Goal: Transaction & Acquisition: Purchase product/service

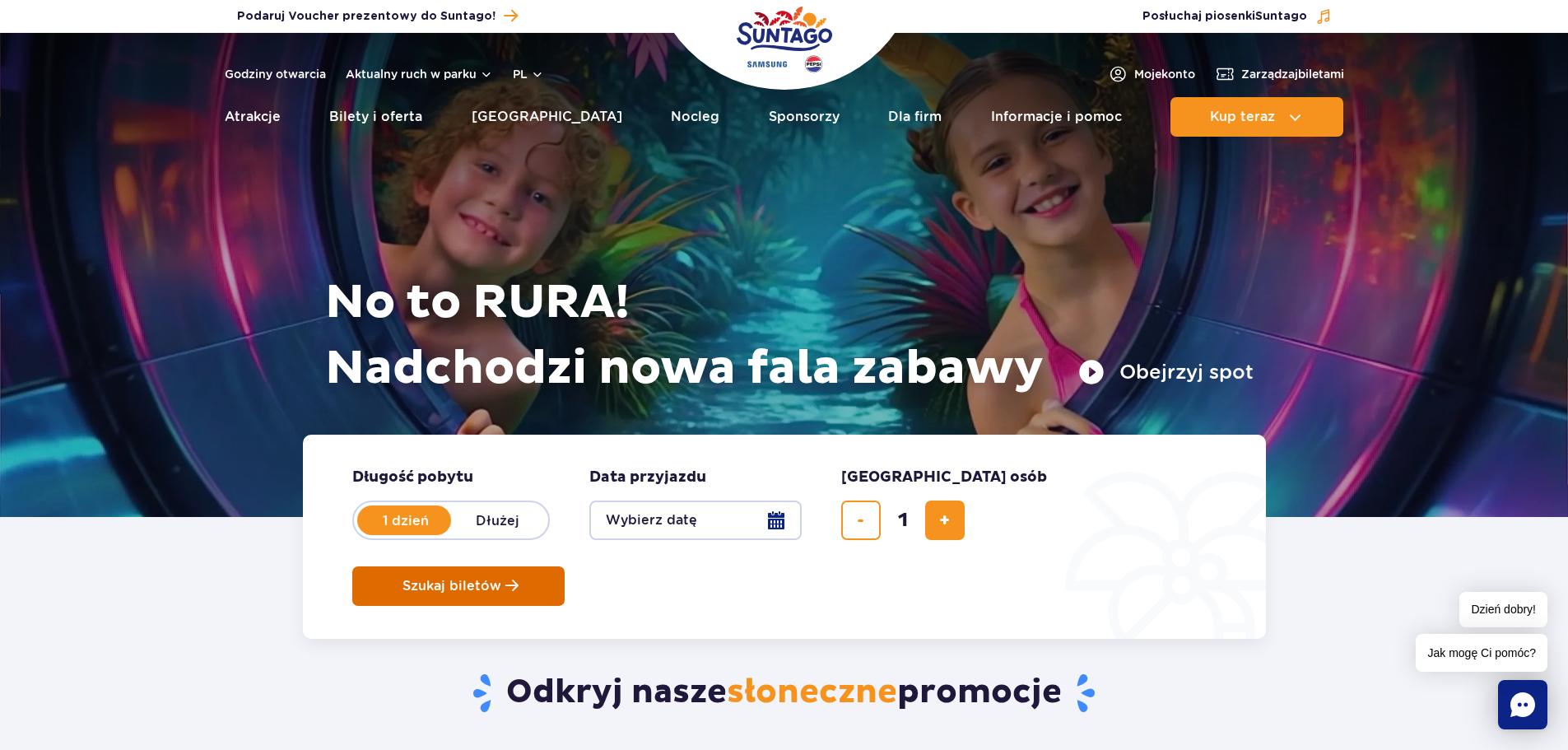
click at [501, 578] on span "Szukaj biletów" at bounding box center [452, 585] width 99 height 15
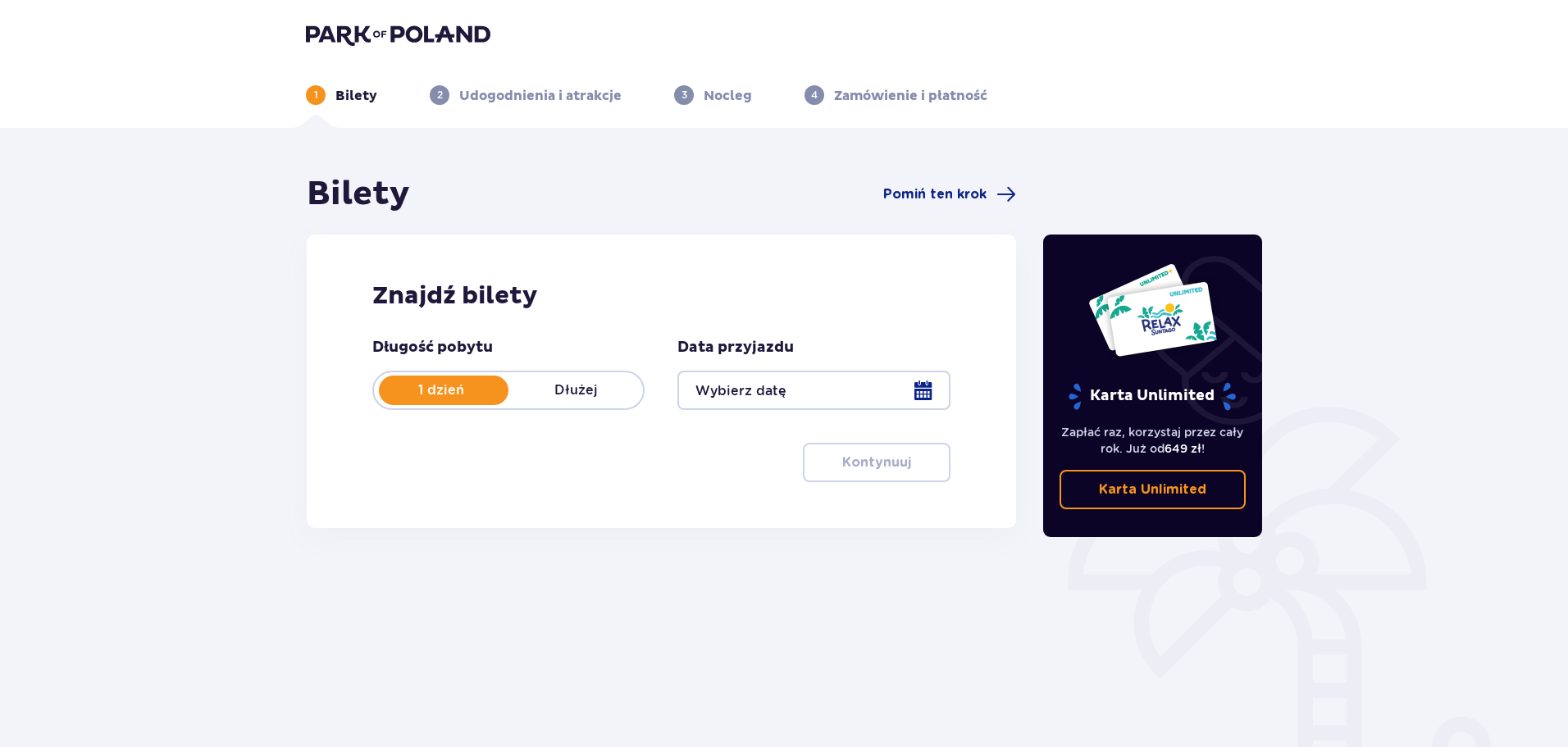
click at [813, 387] on div at bounding box center [813, 390] width 272 height 40
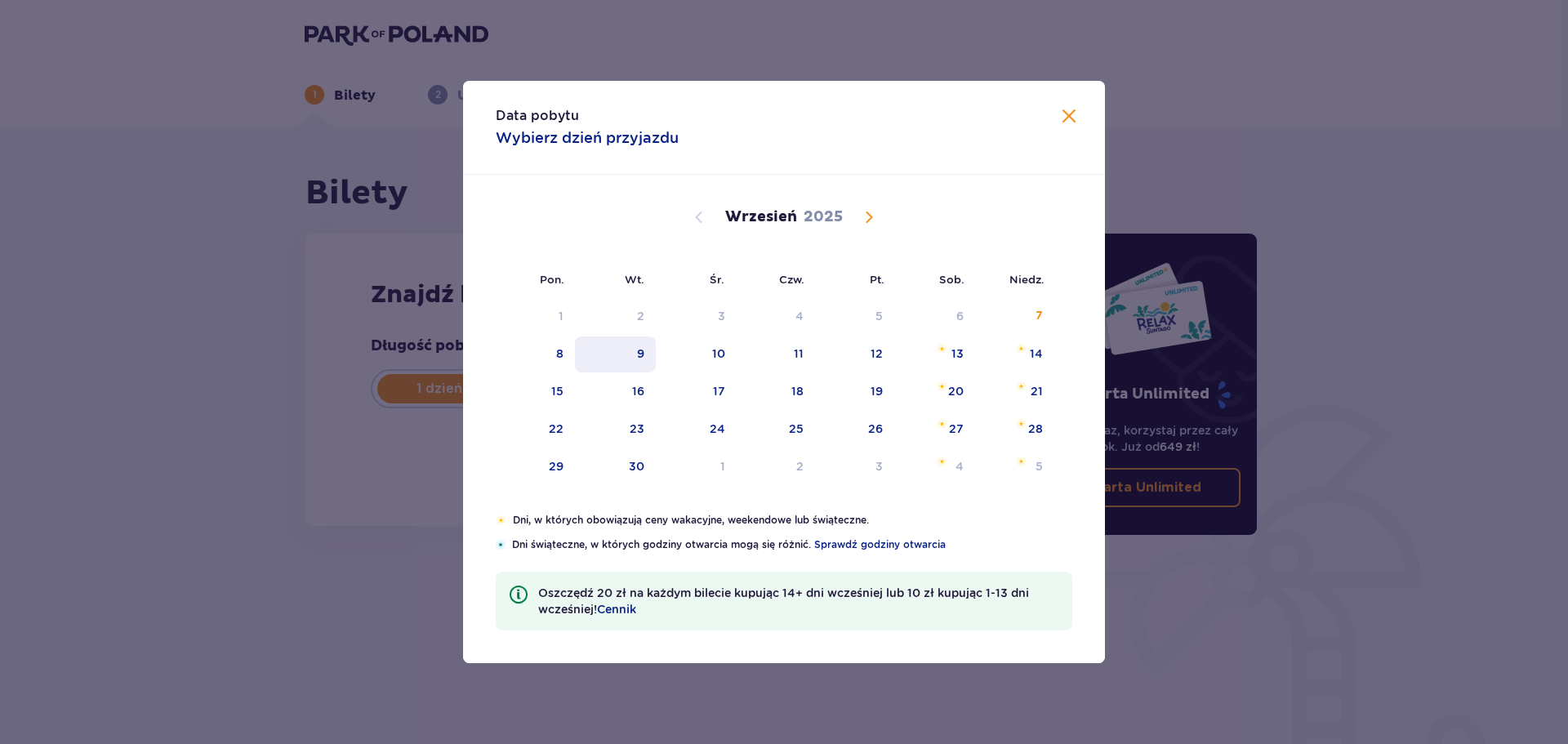
click at [577, 360] on div "9" at bounding box center [615, 354] width 81 height 36
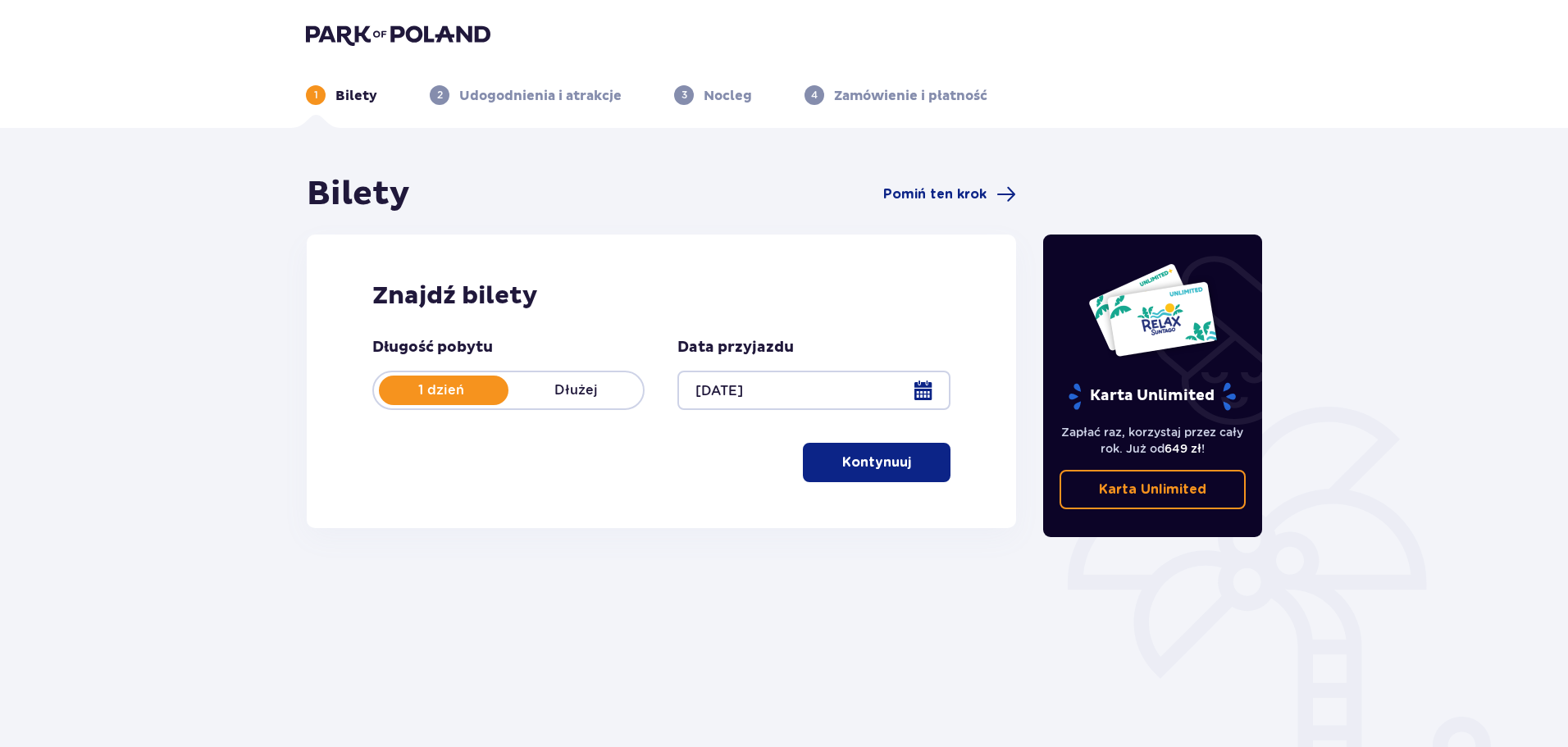
click at [566, 358] on div "Długość pobytu 1 dzień Dłużej" at bounding box center [508, 374] width 272 height 73
drag, startPoint x: 566, startPoint y: 358, endPoint x: 925, endPoint y: 397, distance: 361.1
click at [925, 397] on div at bounding box center [813, 390] width 272 height 40
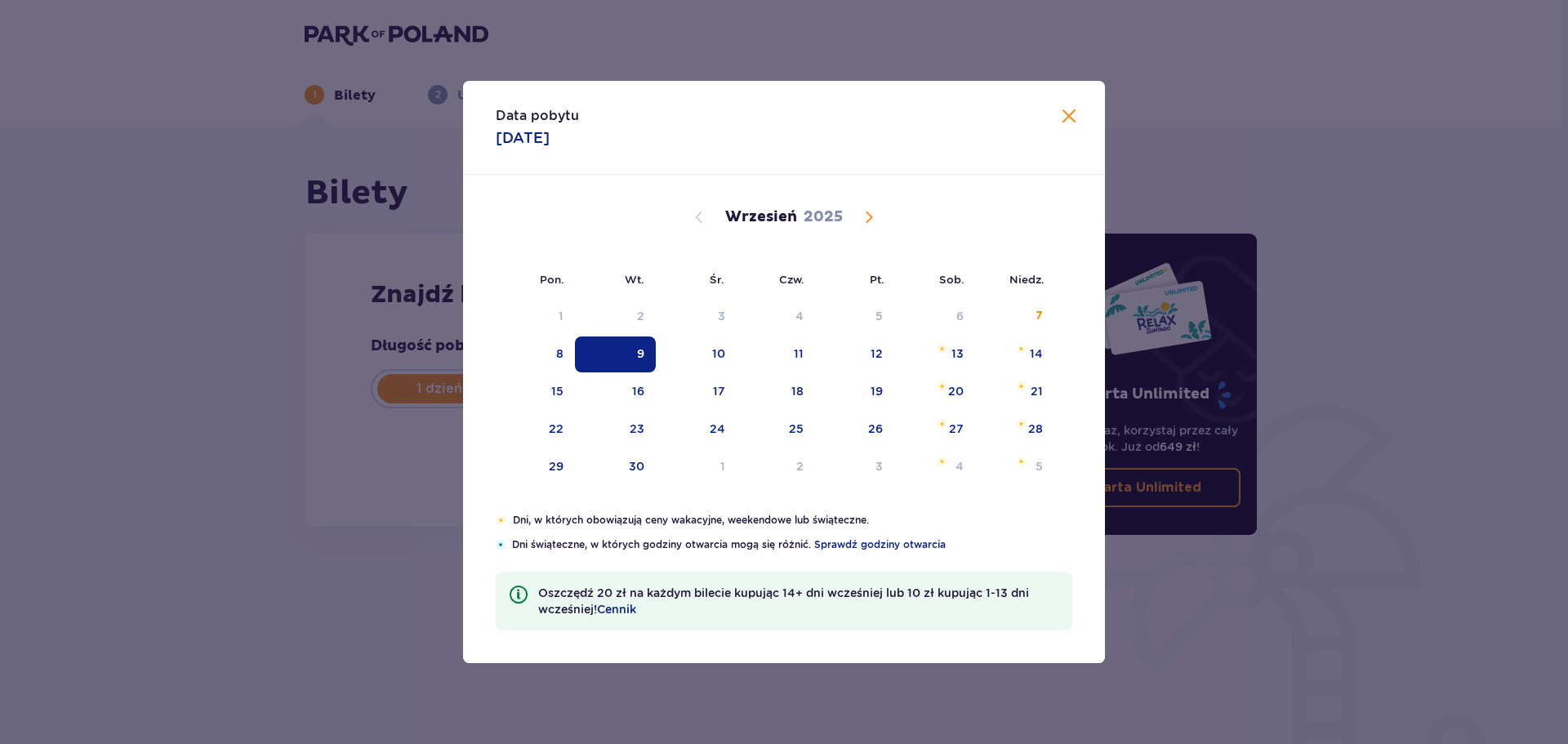
click at [579, 358] on div "9" at bounding box center [615, 354] width 81 height 36
click at [565, 356] on div "8" at bounding box center [535, 354] width 79 height 36
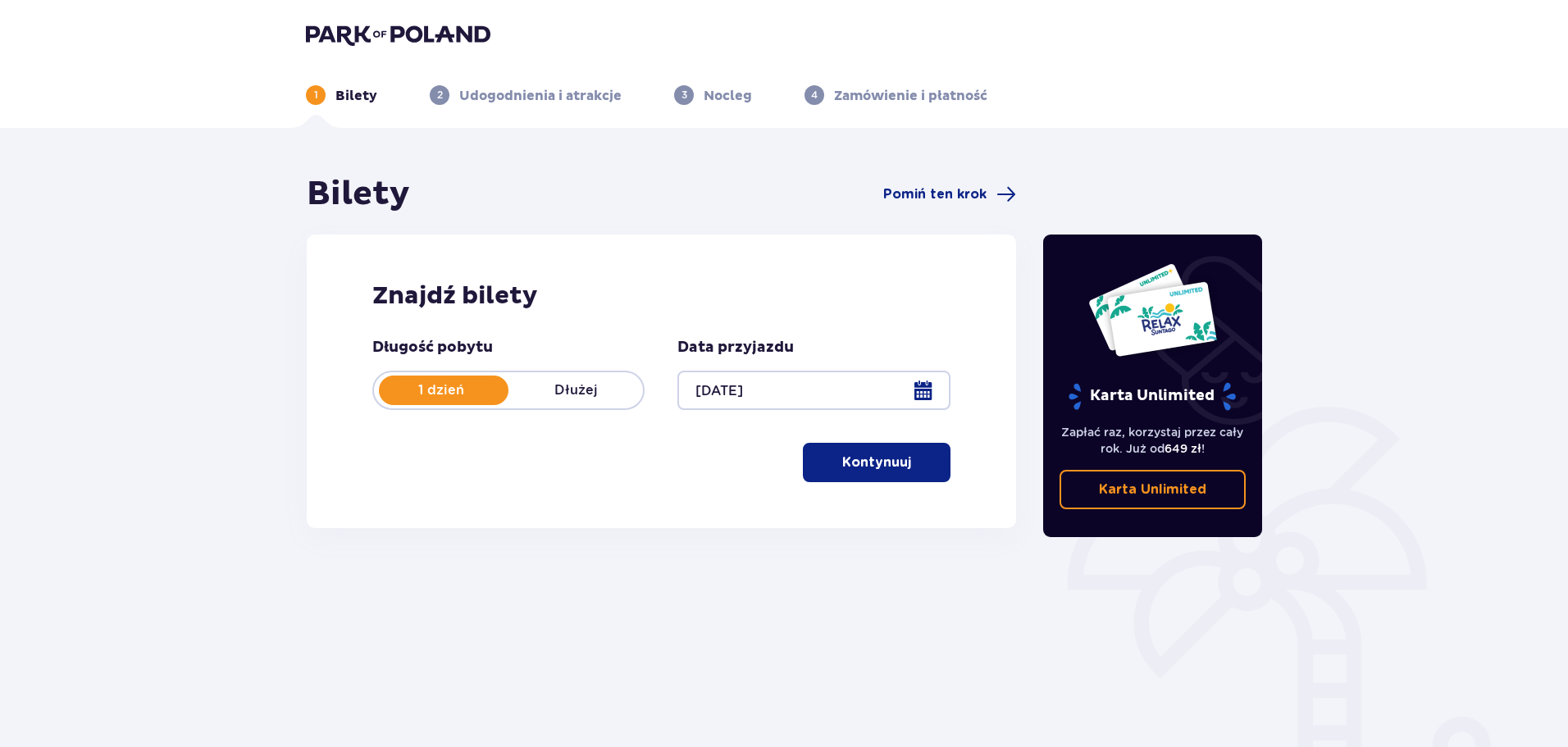
drag, startPoint x: 567, startPoint y: 358, endPoint x: 551, endPoint y: 327, distance: 34.9
click at [551, 327] on div "Znajdź bilety Długość pobytu 1 dzień Dłużej Data przyjazdu 09.09.25 Kontynuuj" at bounding box center [661, 381] width 709 height 294
click at [933, 391] on div at bounding box center [813, 390] width 272 height 40
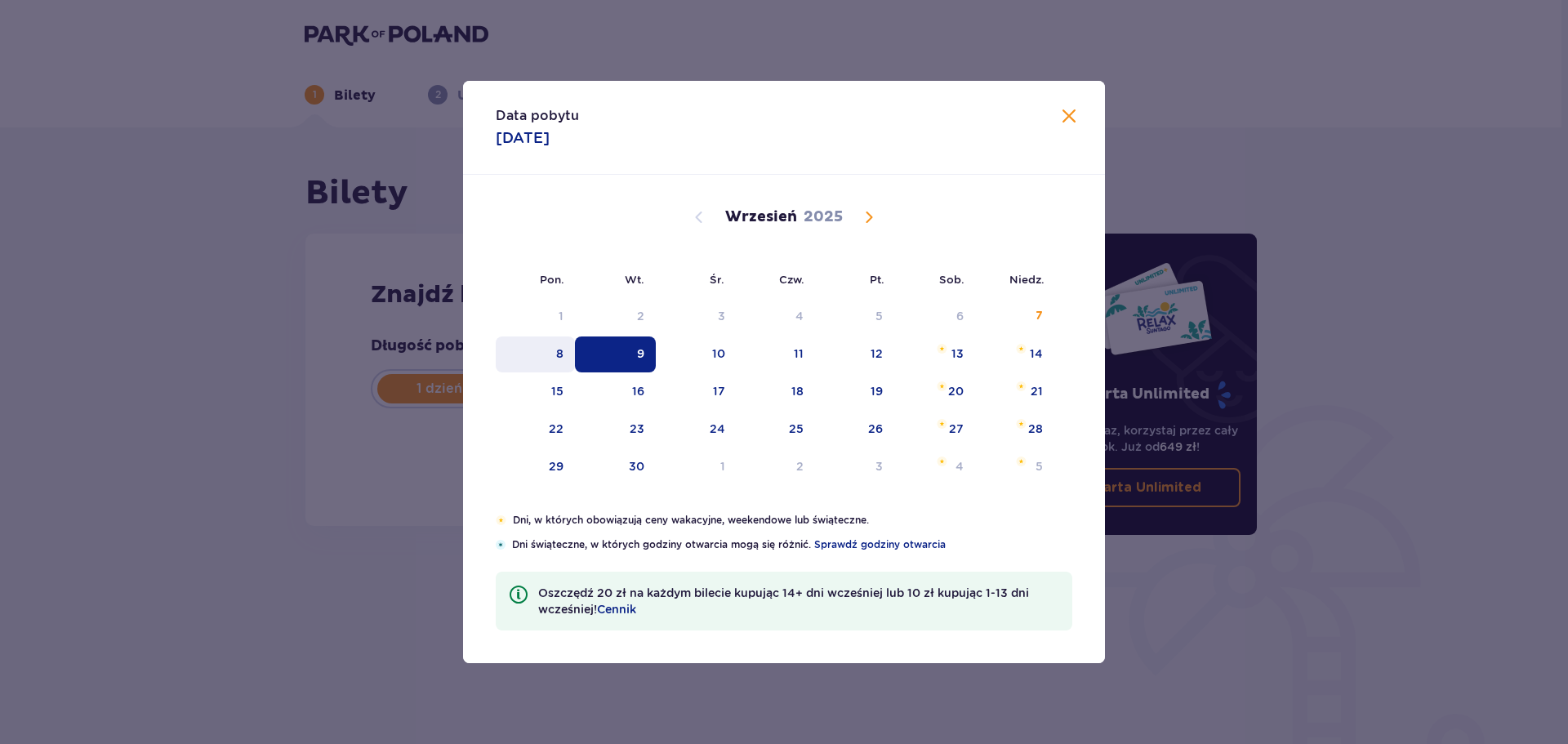
click at [545, 356] on div "8" at bounding box center [535, 354] width 79 height 36
type input "08.09.25"
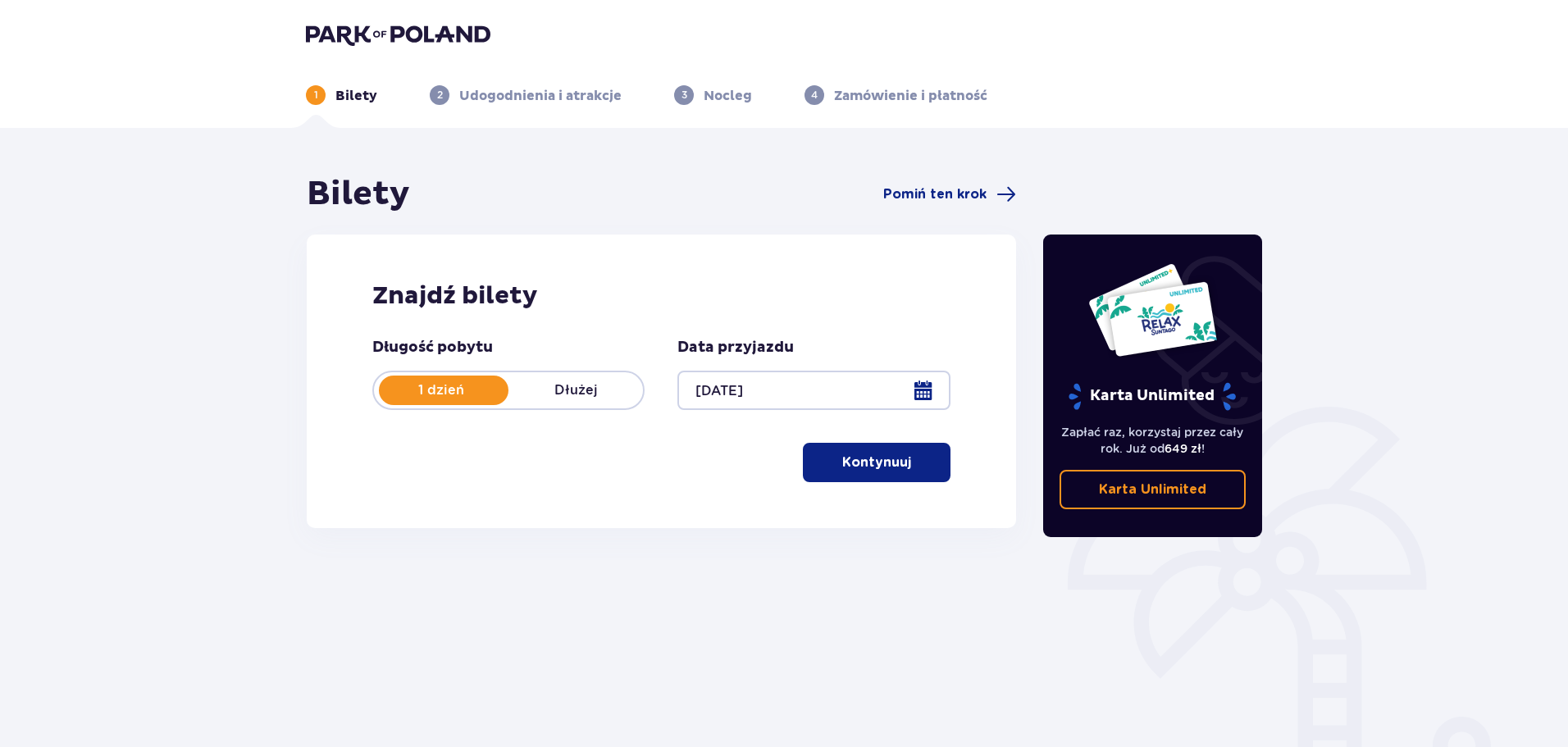
click at [905, 473] on span "button" at bounding box center [915, 463] width 20 height 20
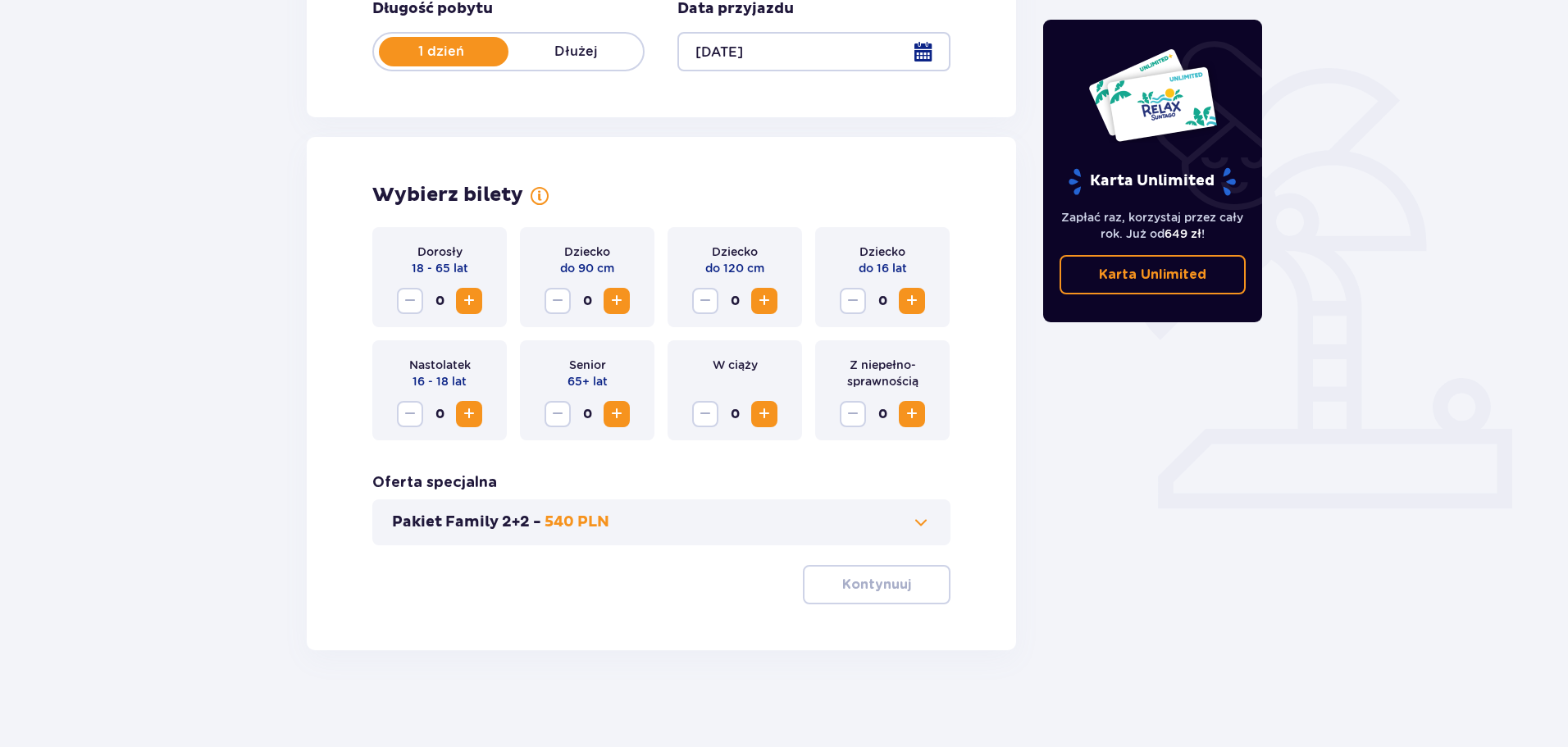
scroll to position [341, 0]
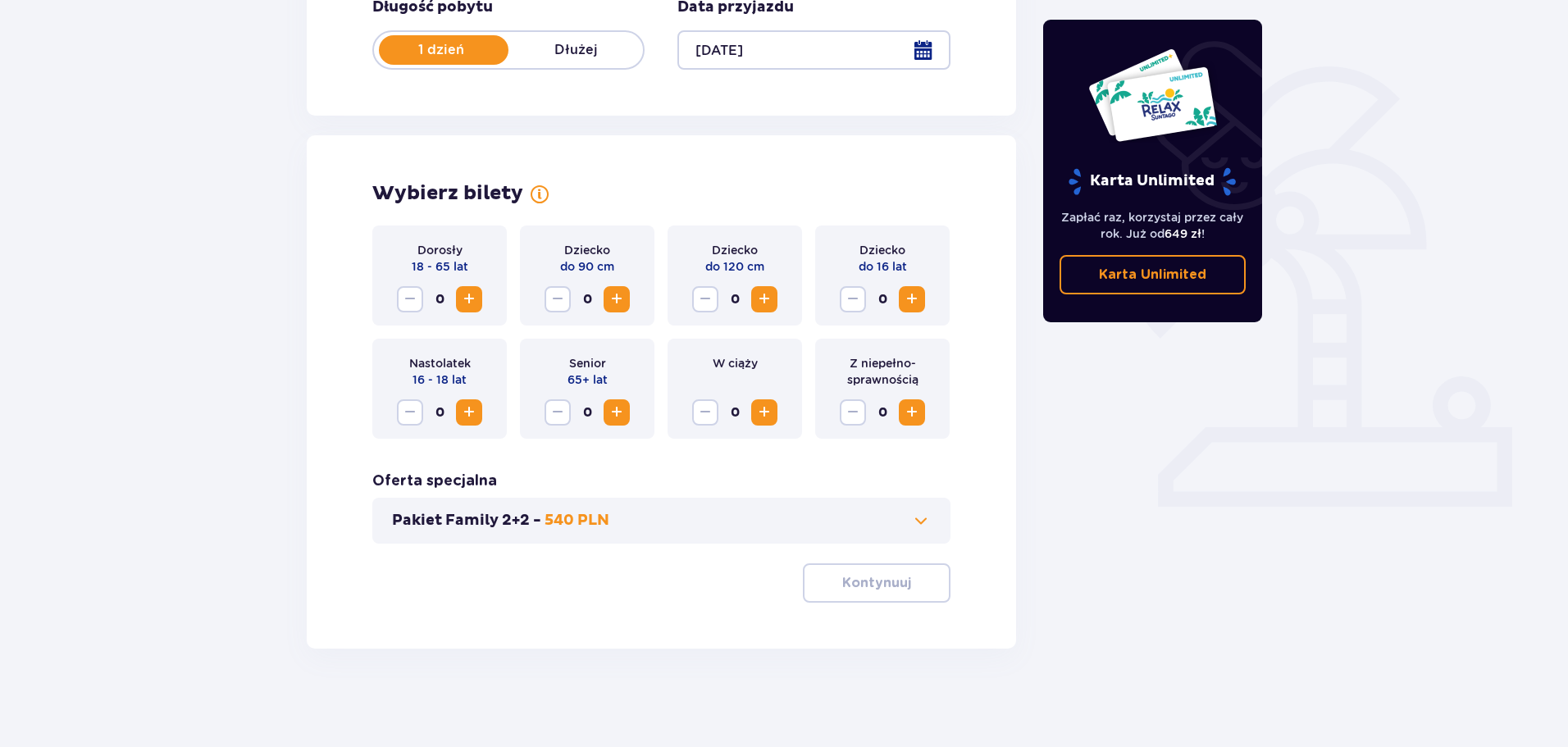
click at [472, 305] on span "Increase" at bounding box center [469, 299] width 20 height 20
click at [874, 567] on button "Kontynuuj" at bounding box center [876, 583] width 148 height 40
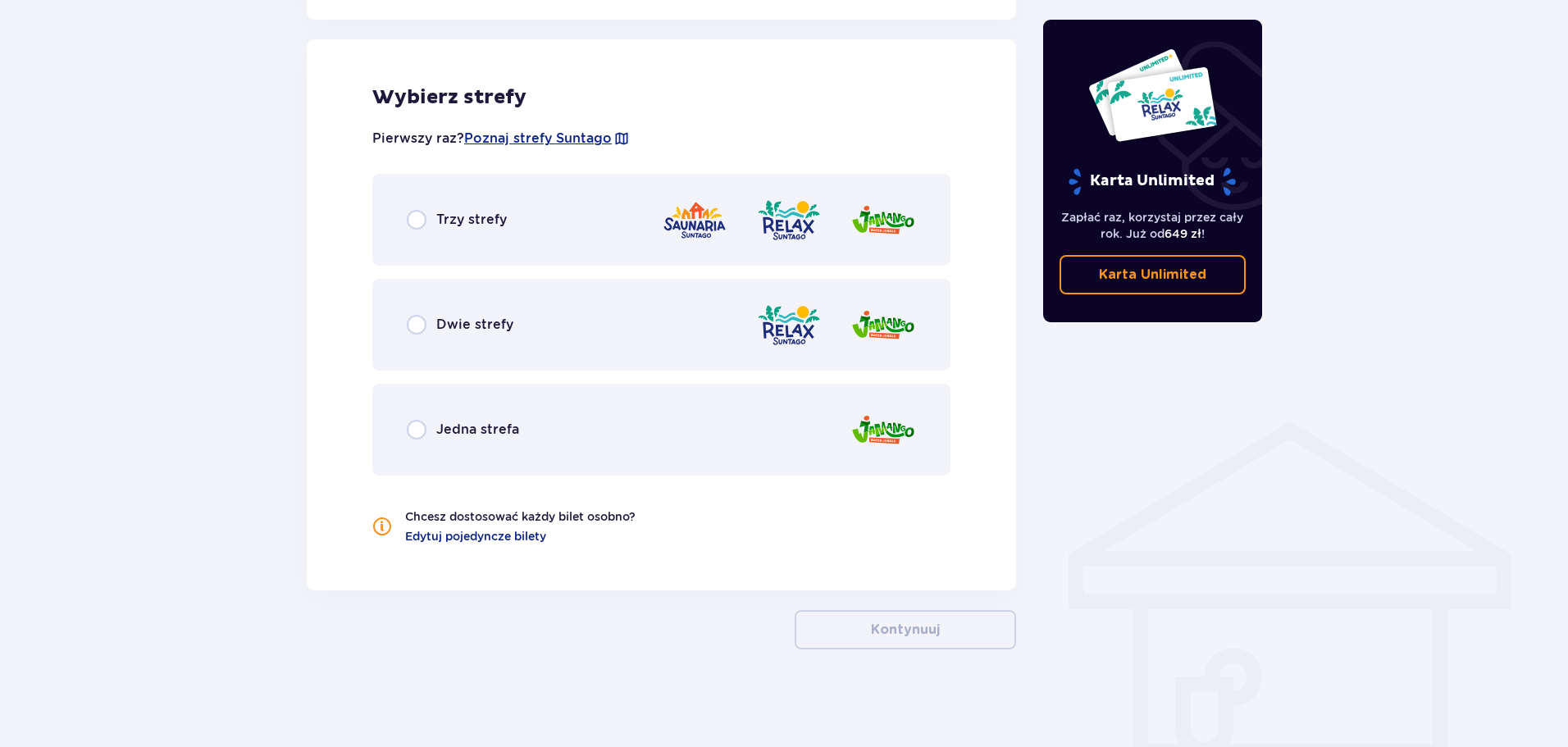
click at [531, 251] on div "Trzy strefy" at bounding box center [661, 220] width 578 height 91
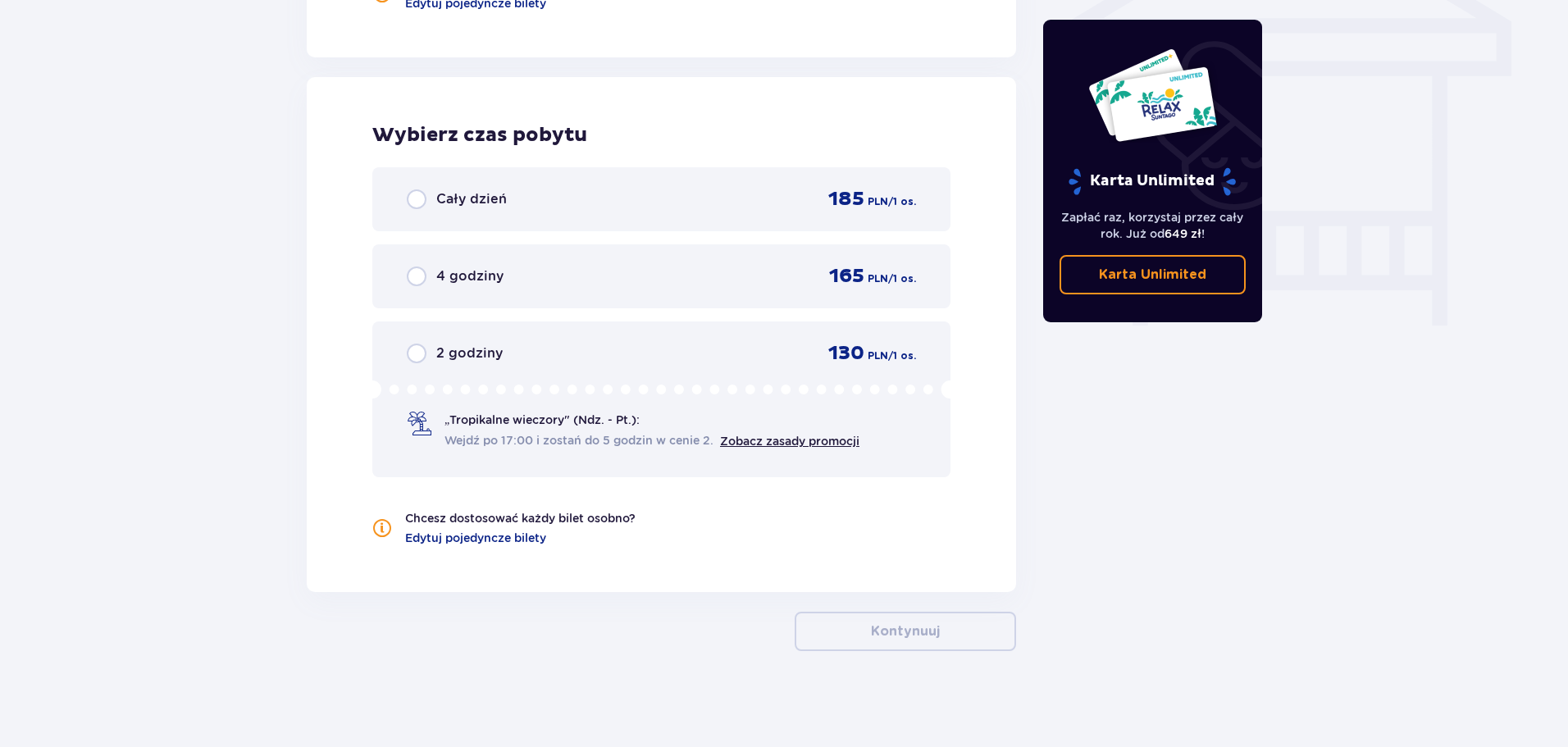
scroll to position [1445, 0]
click at [566, 210] on div "Cały dzień 185 PLN / 1 os." at bounding box center [660, 197] width 509 height 25
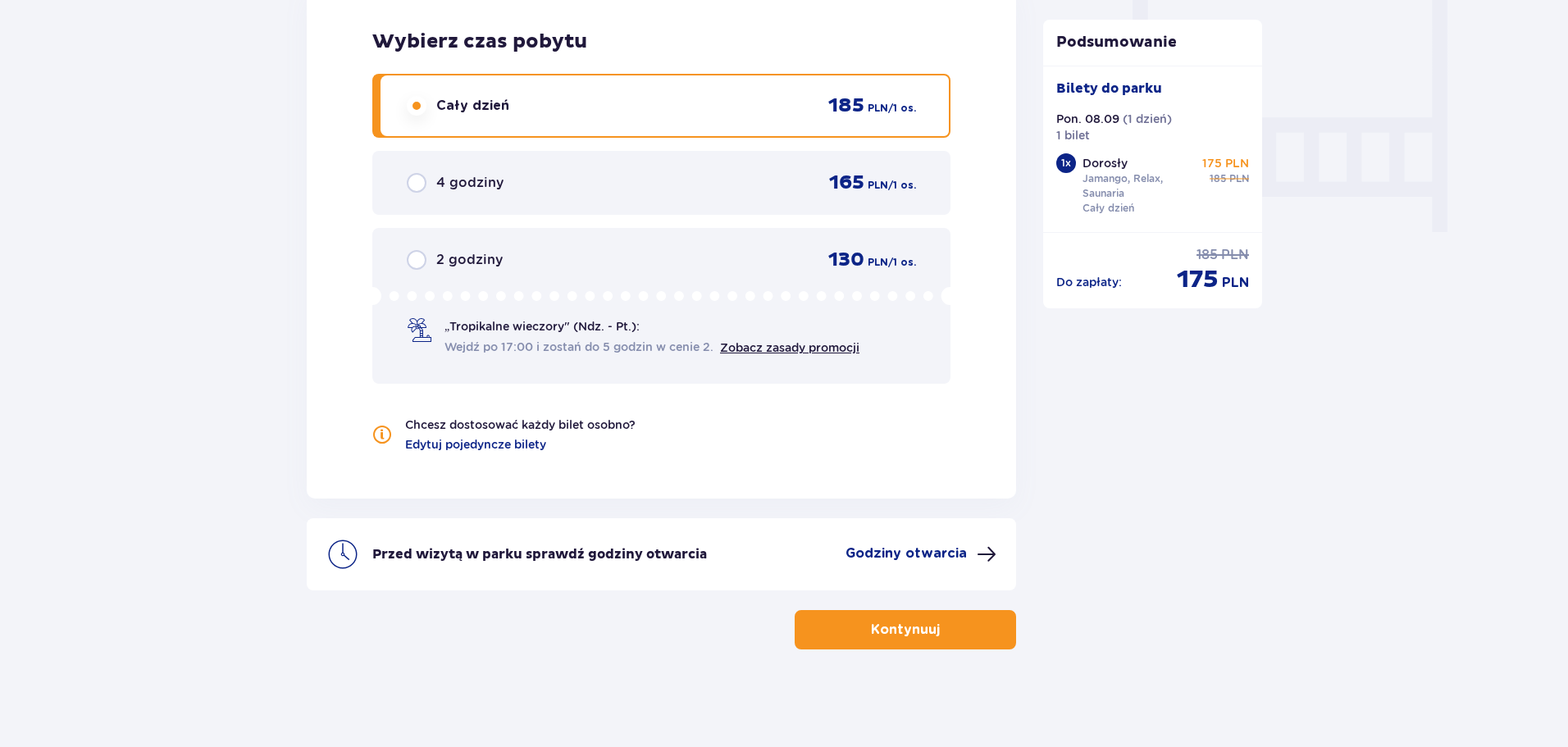
scroll to position [1538, 0]
click at [882, 629] on p "Kontynuuj" at bounding box center [905, 629] width 69 height 18
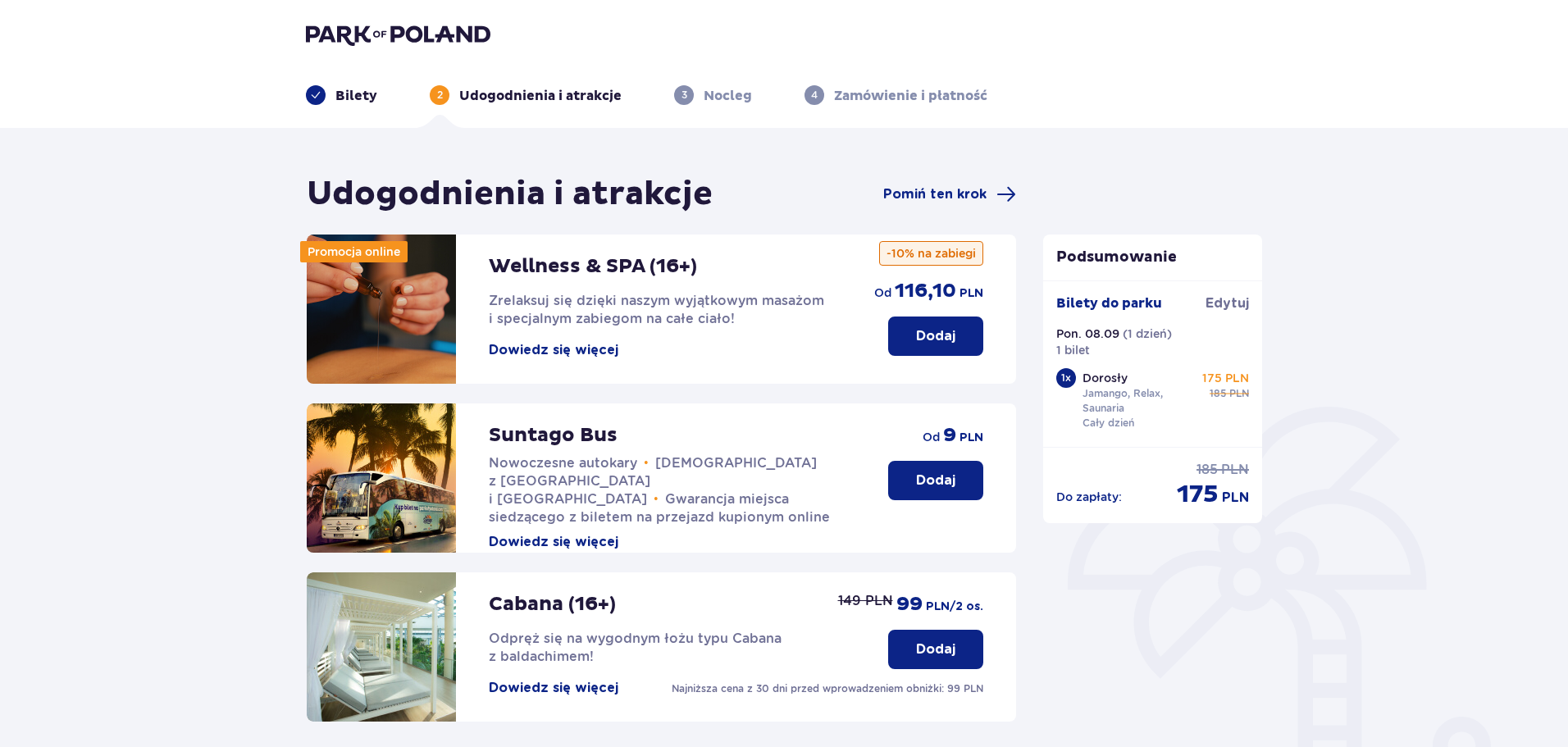
scroll to position [365, 0]
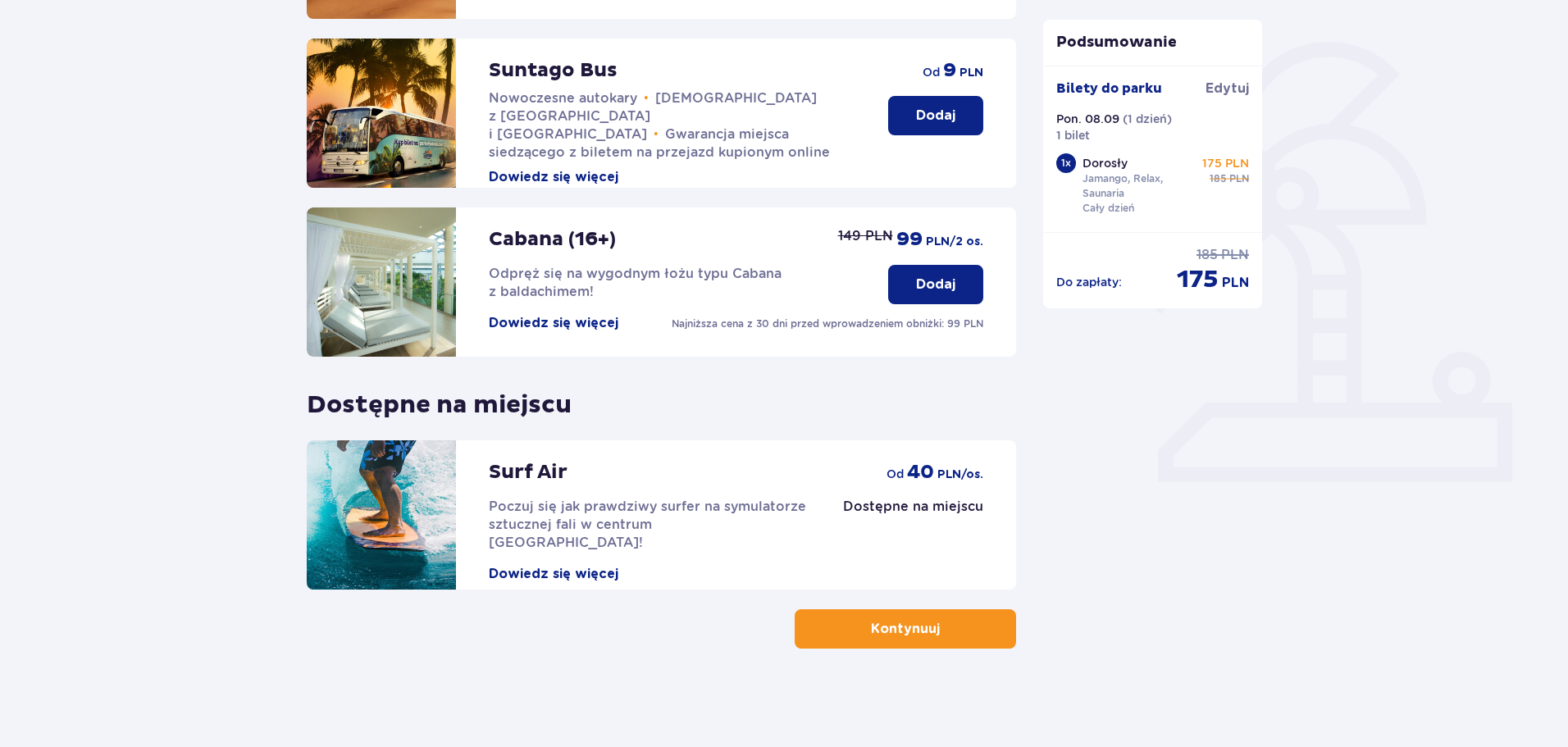
click at [871, 622] on p "Kontynuuj" at bounding box center [905, 629] width 69 height 18
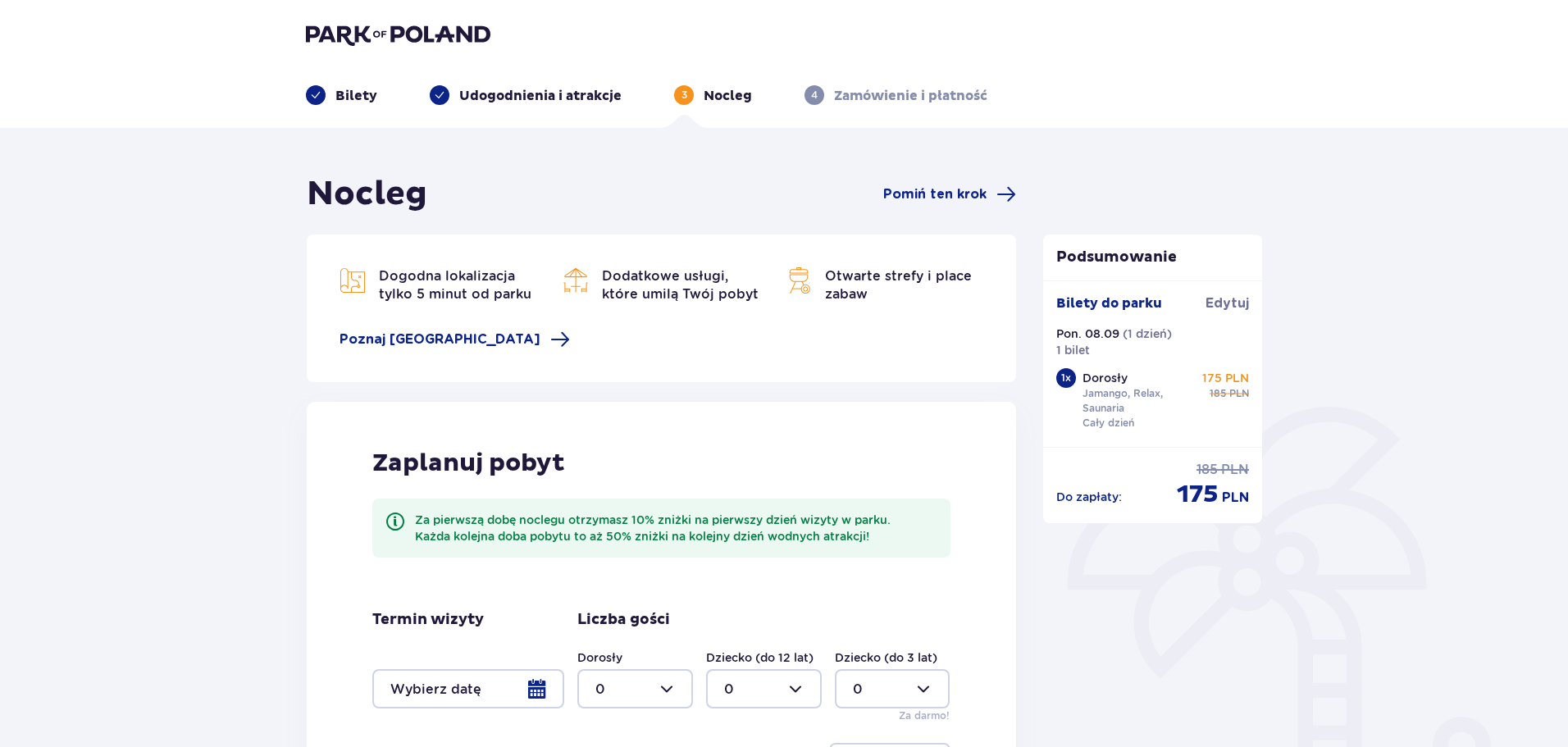
scroll to position [238, 0]
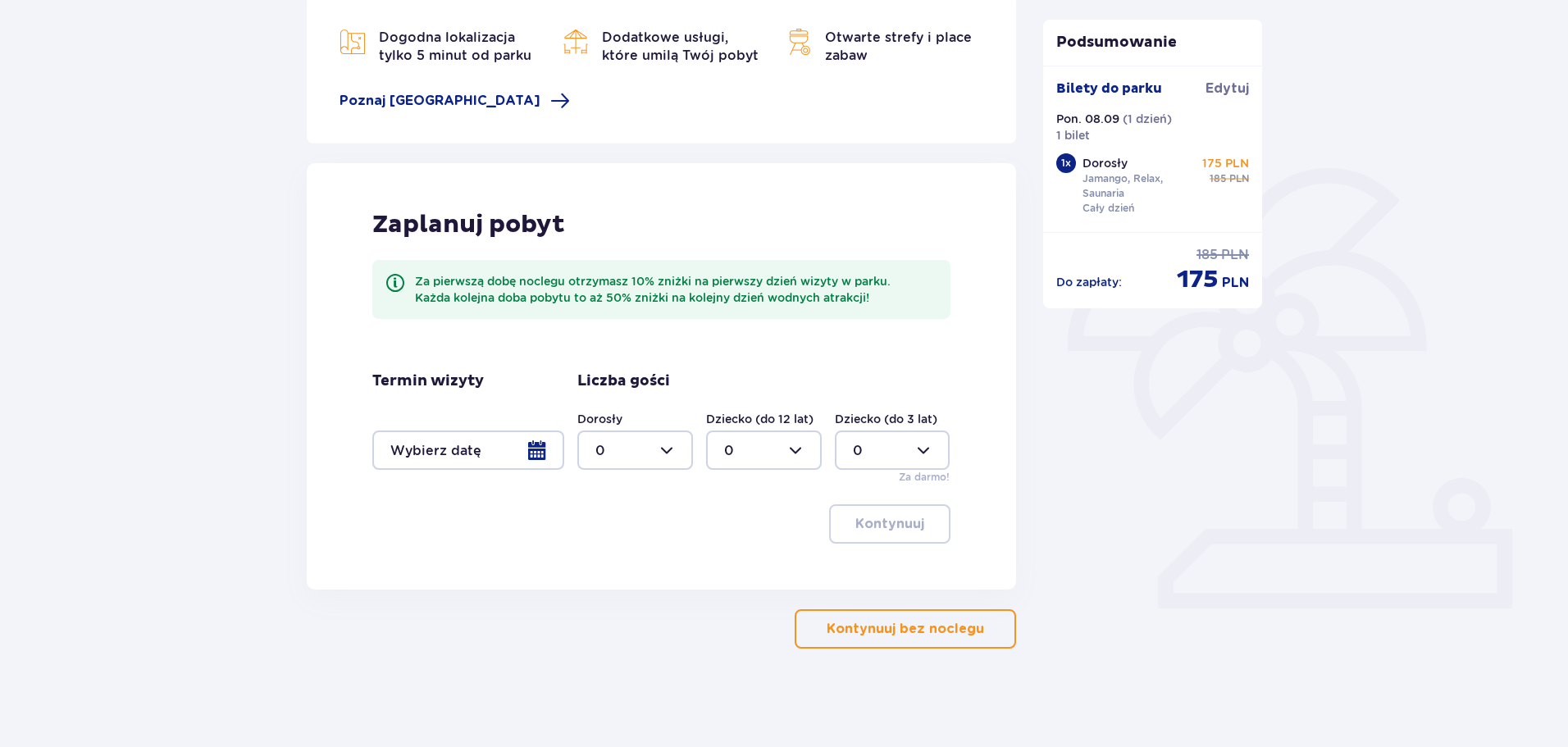
click at [849, 614] on button "Kontynuuj bez noclegu" at bounding box center [905, 629] width 221 height 40
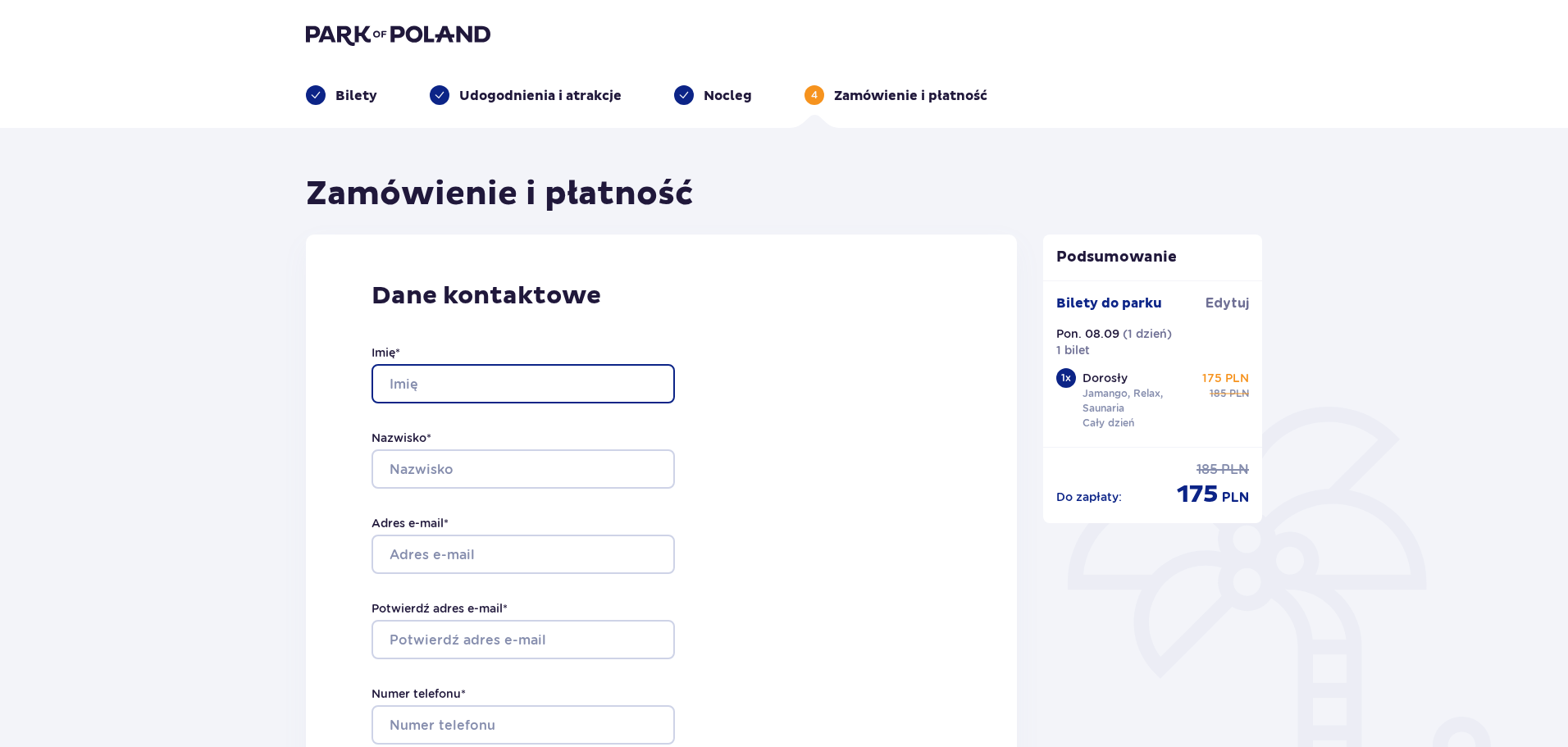
click at [547, 390] on input "Imię *" at bounding box center [522, 384] width 303 height 40
type input "Mateusz"
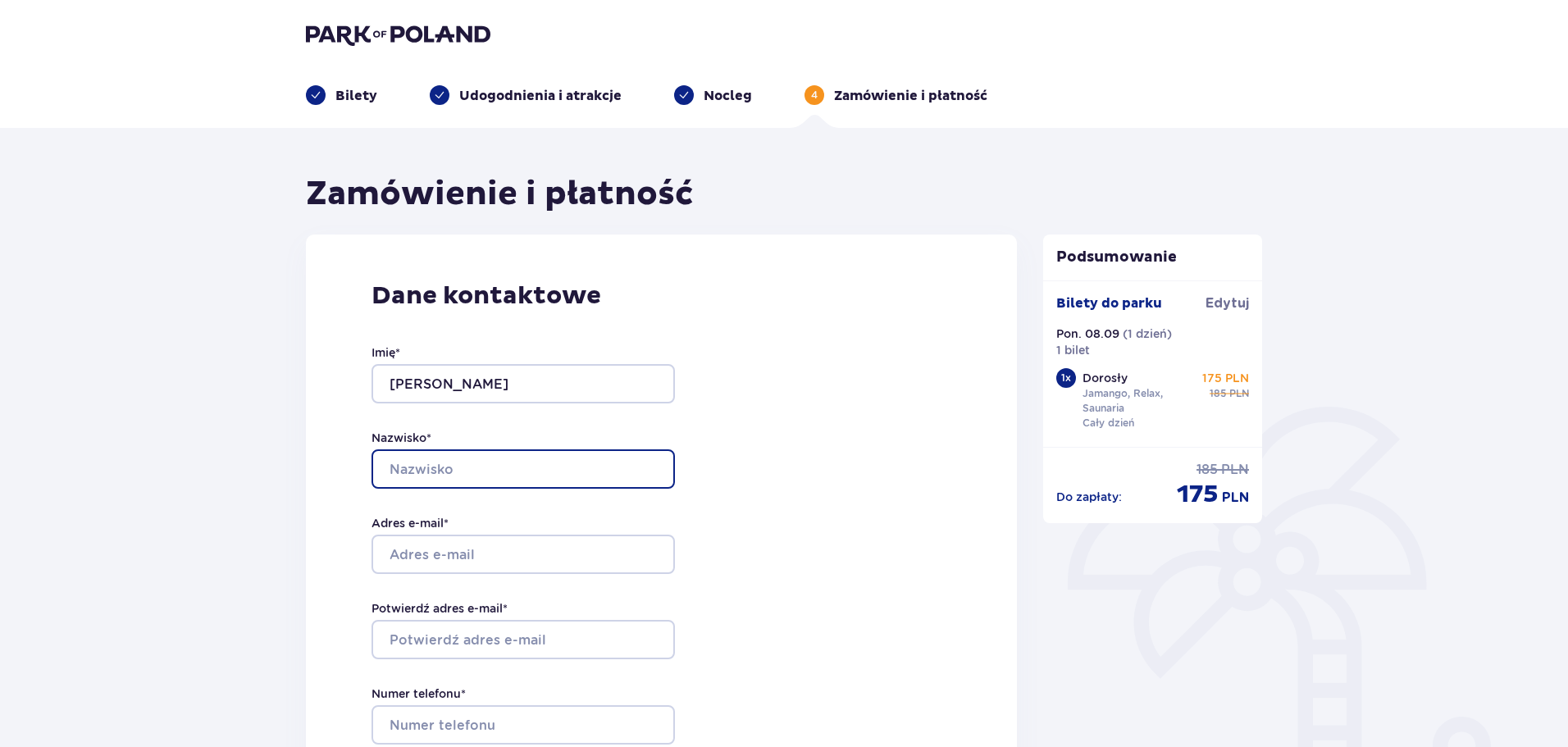
type input "Kaniewski"
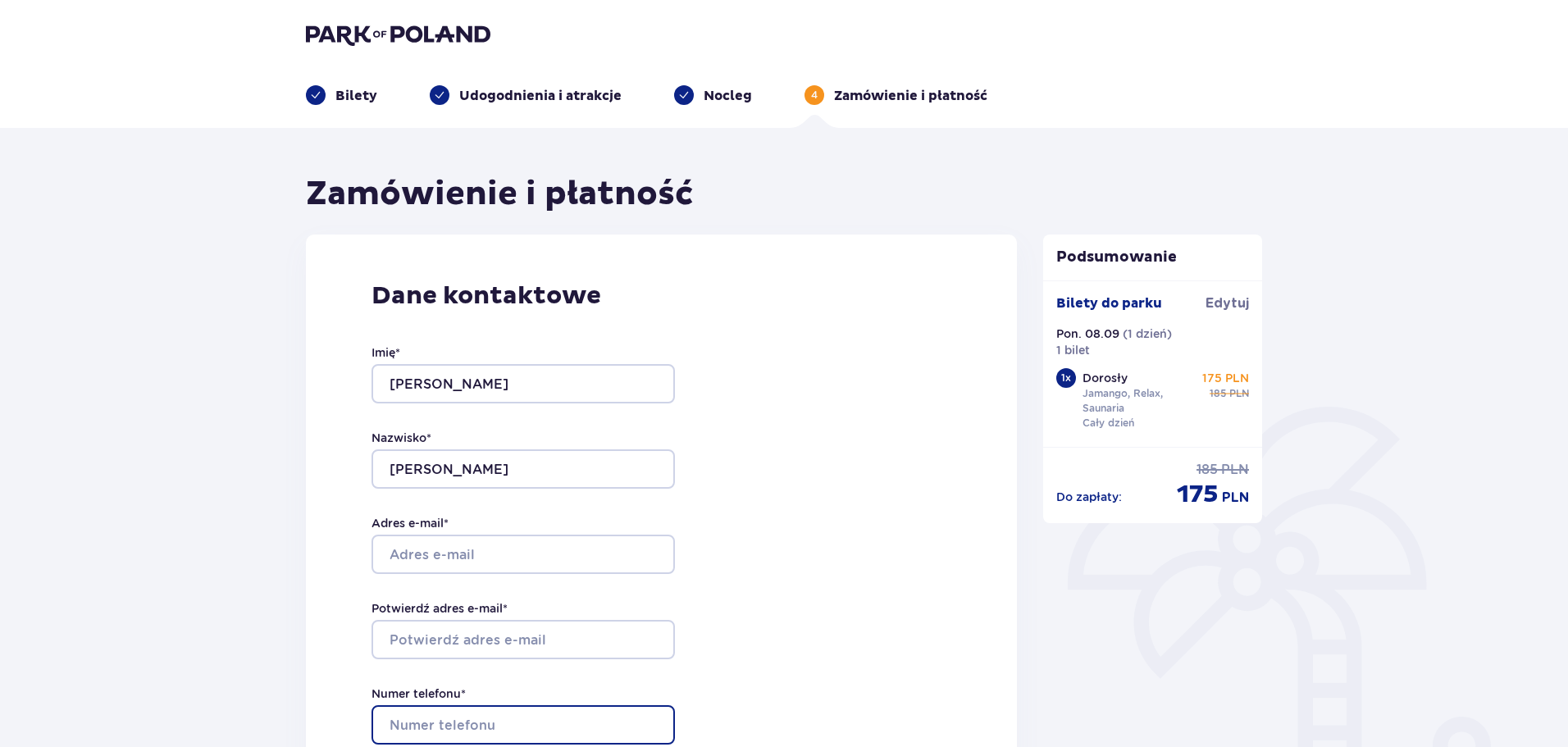
type input "690169950"
click at [524, 501] on div "Imię * Mateusz Nazwisko * Kaniewski Adres e-mail * Potwierdź adres e-mail * Num…" at bounding box center [522, 553] width 303 height 484
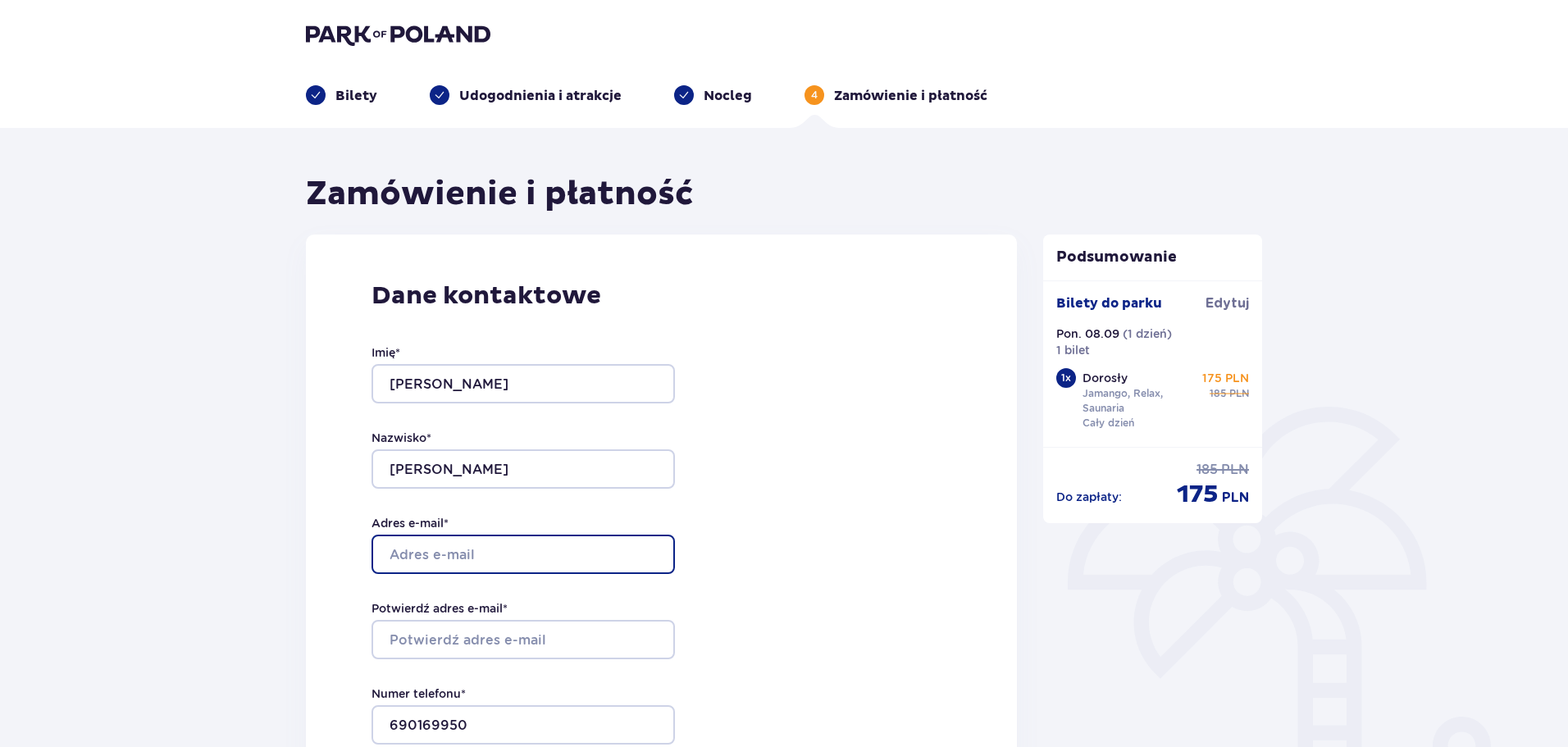
click at [518, 541] on input "Adres e-mail *" at bounding box center [522, 554] width 303 height 40
type input "mateuszkaniewski7@gmail.com"
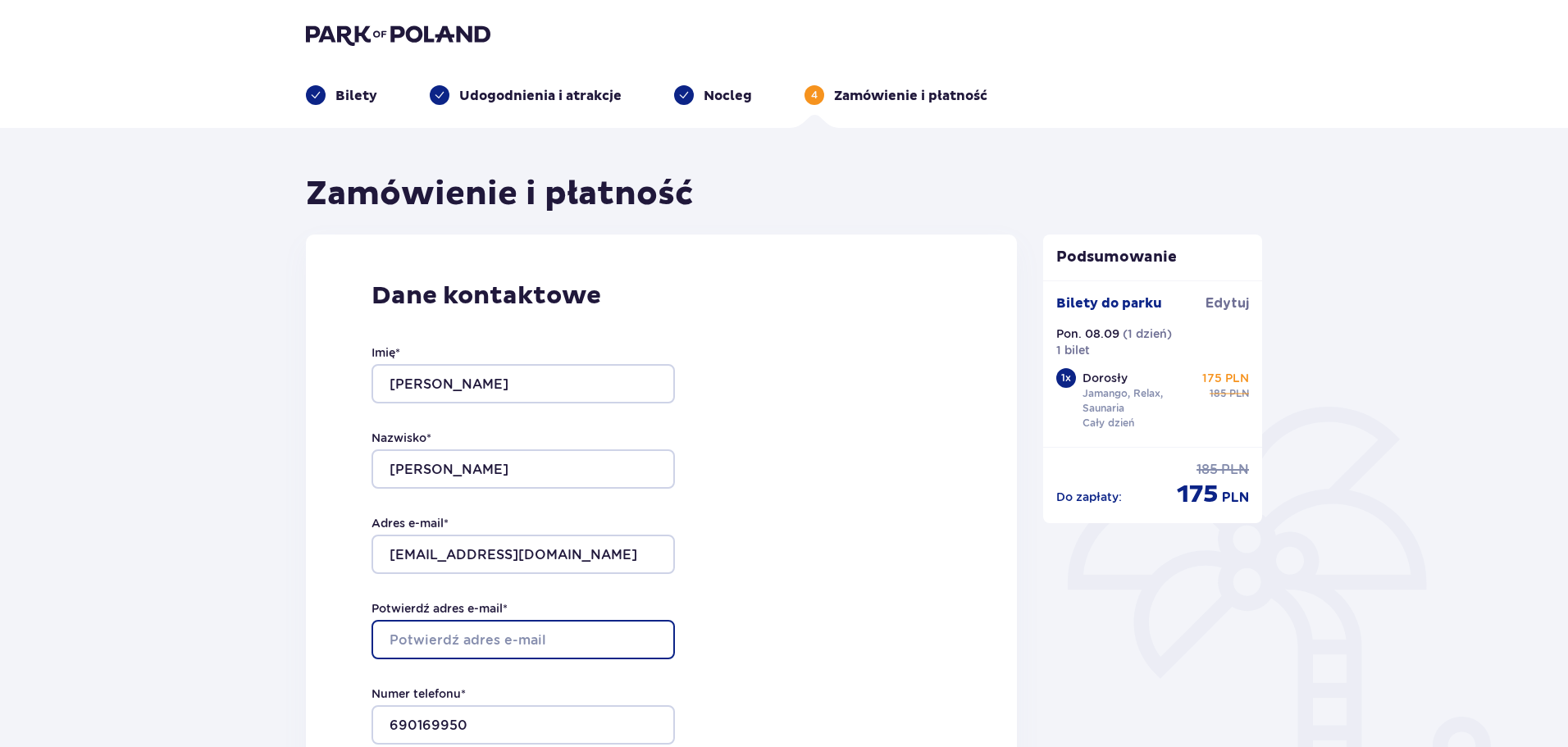
click at [511, 635] on input "Potwierdź adres e-mail *" at bounding box center [522, 640] width 303 height 40
type input "mateuszkaniewski7@gmail.com"
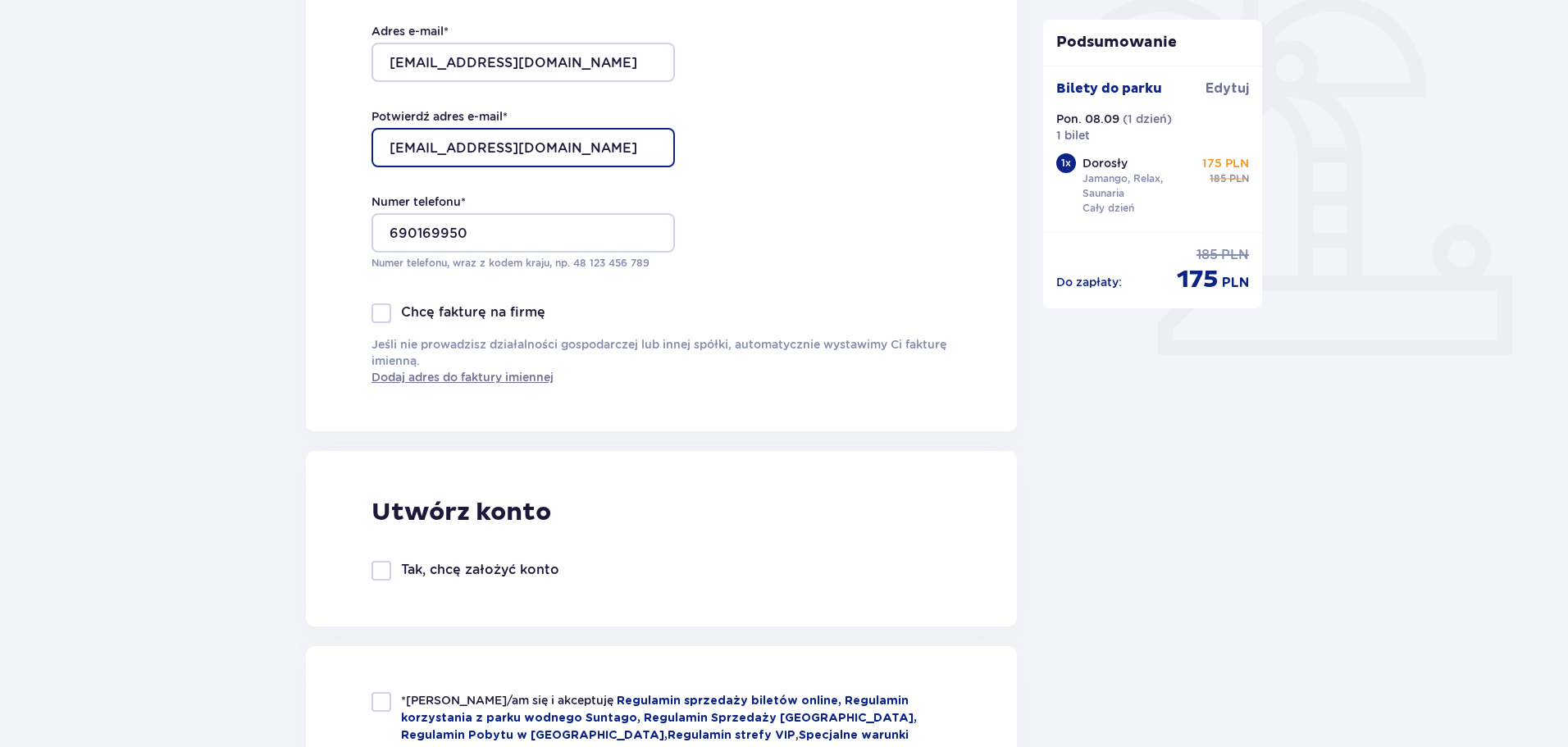
scroll to position [656, 0]
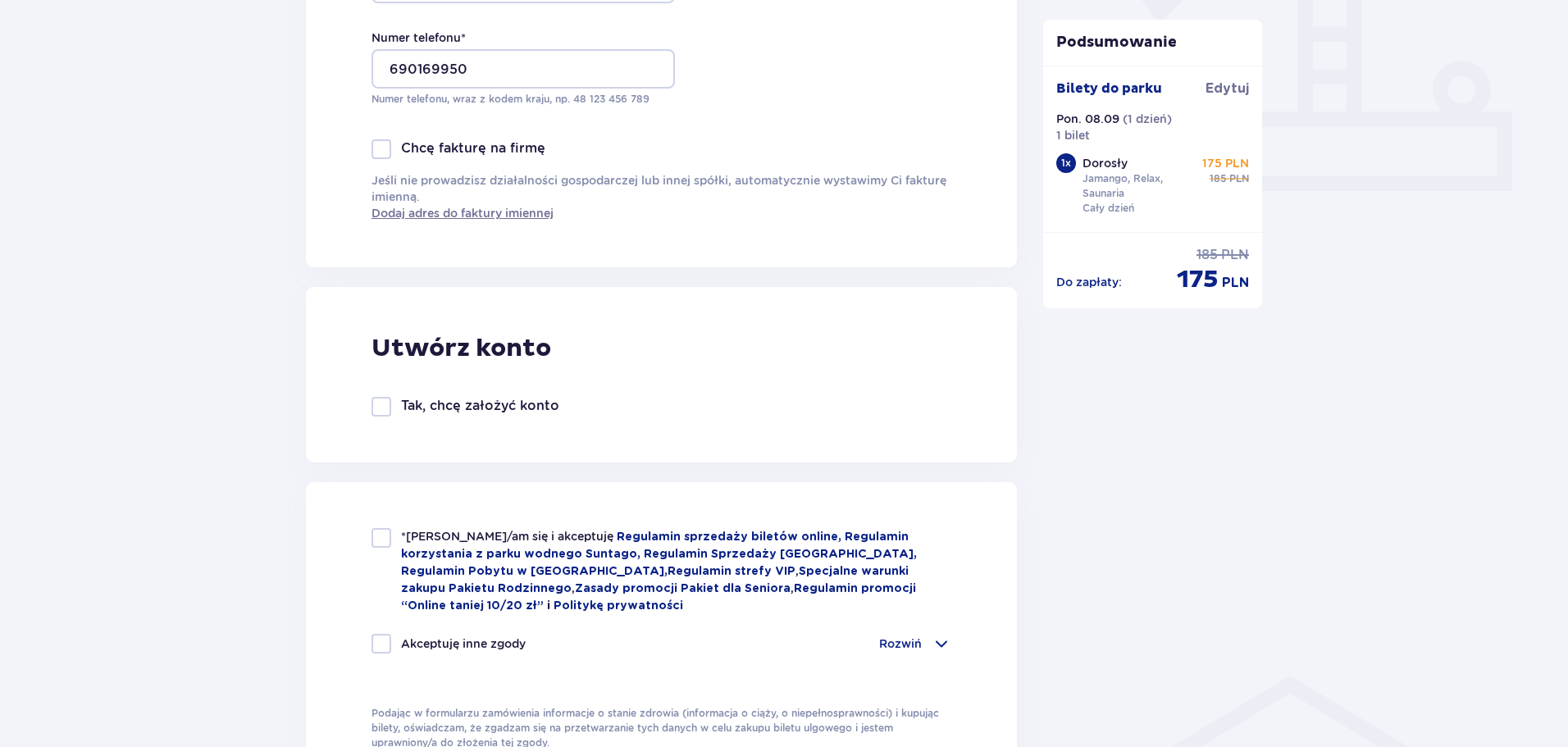
click at [371, 541] on div at bounding box center [381, 538] width 20 height 20
checkbox input "true"
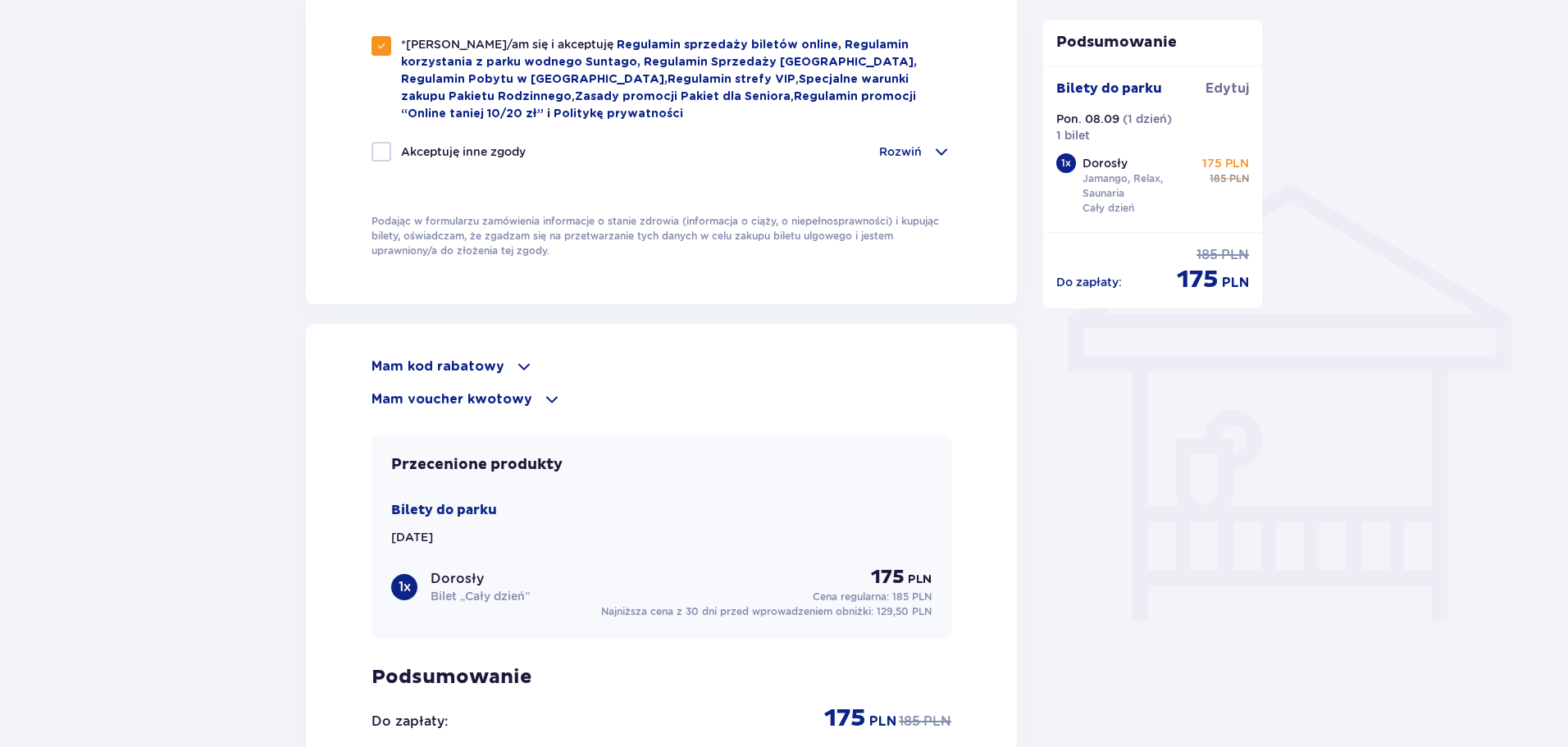
scroll to position [1394, 0]
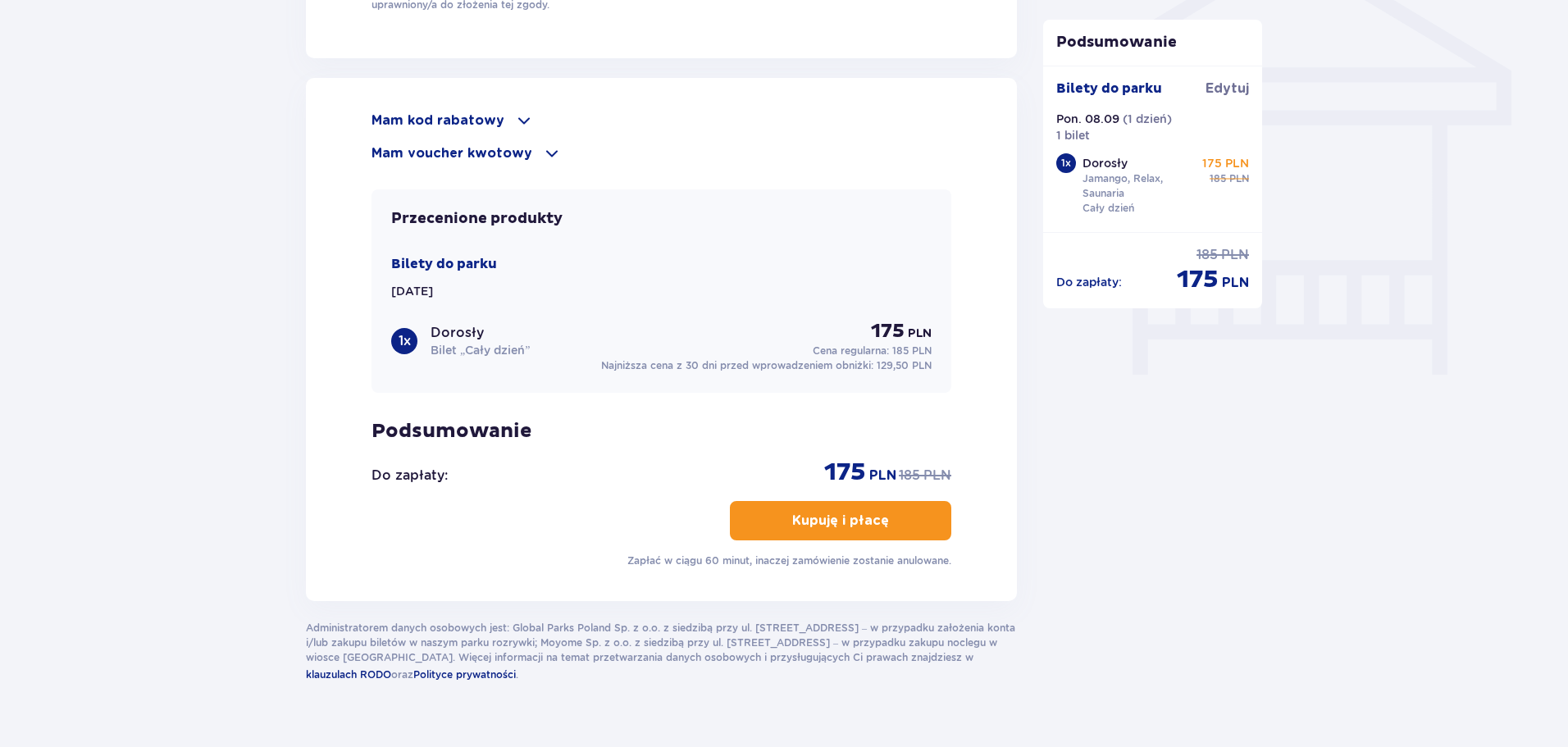
click at [818, 506] on button "Kupuję i płacę" at bounding box center [840, 521] width 221 height 40
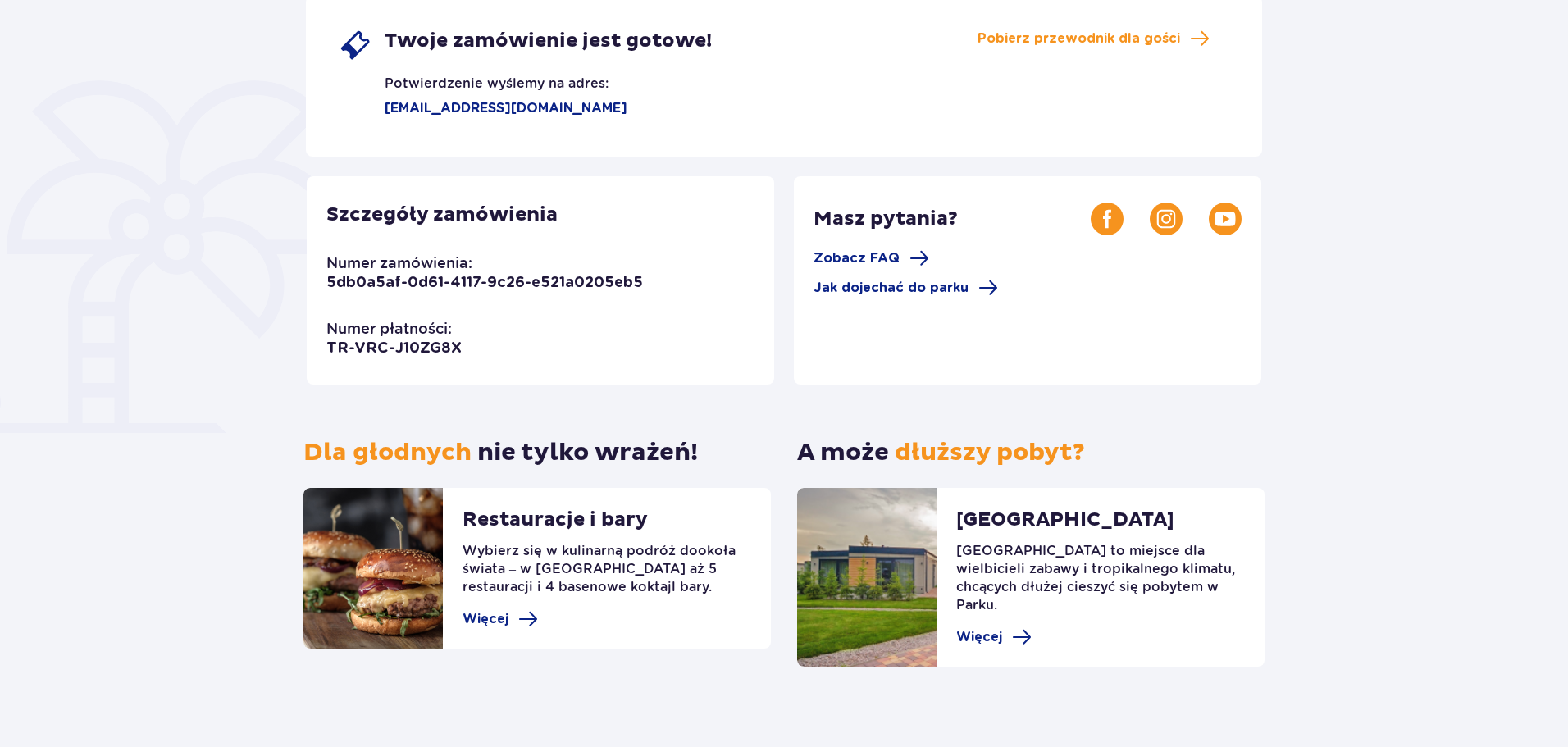
scroll to position [69, 0]
